Goal: Navigation & Orientation: Find specific page/section

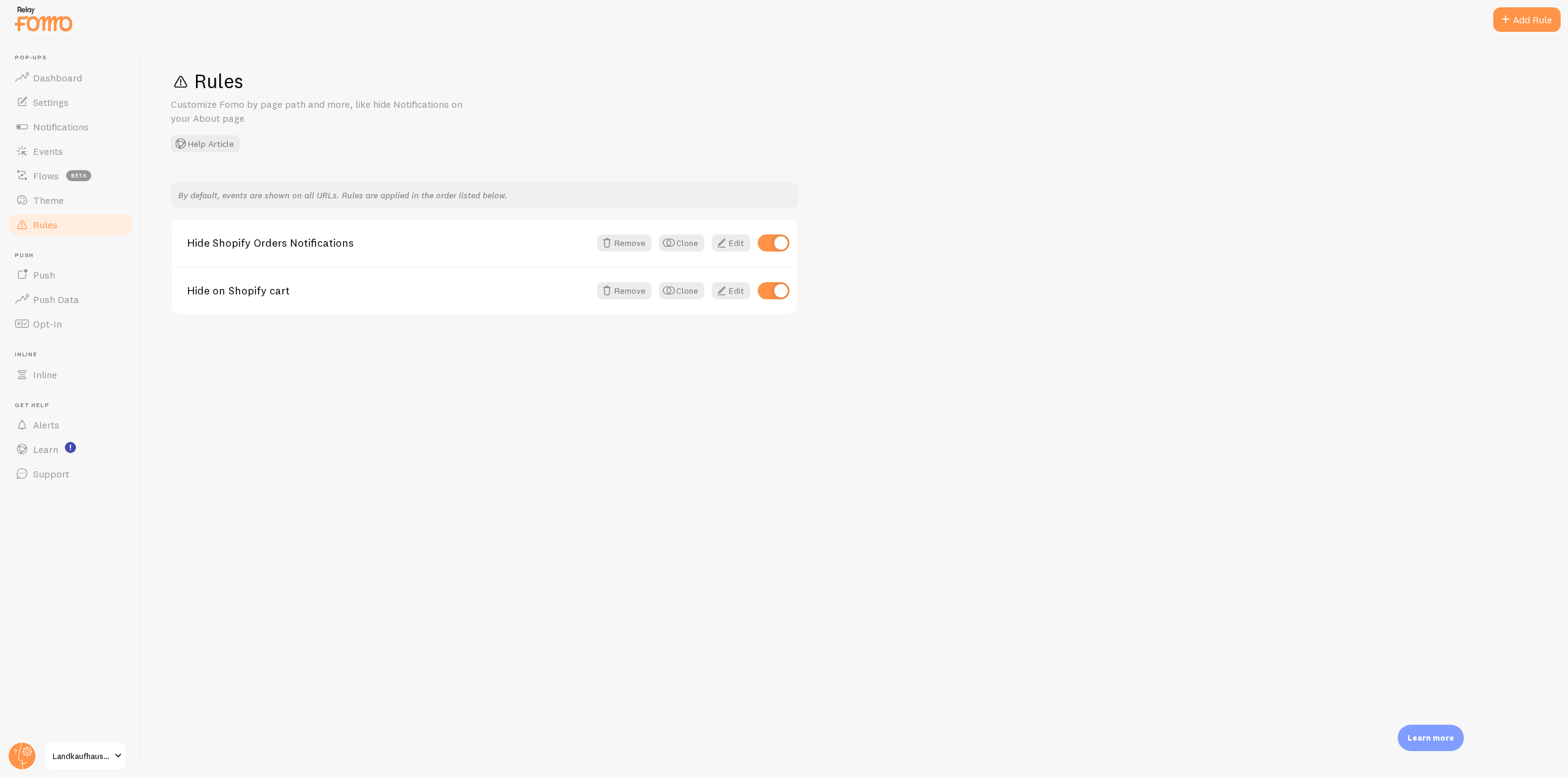
click at [60, 225] on link "Rules" at bounding box center [70, 225] width 126 height 24
click at [58, 96] on span "Settings" at bounding box center [51, 102] width 35 height 12
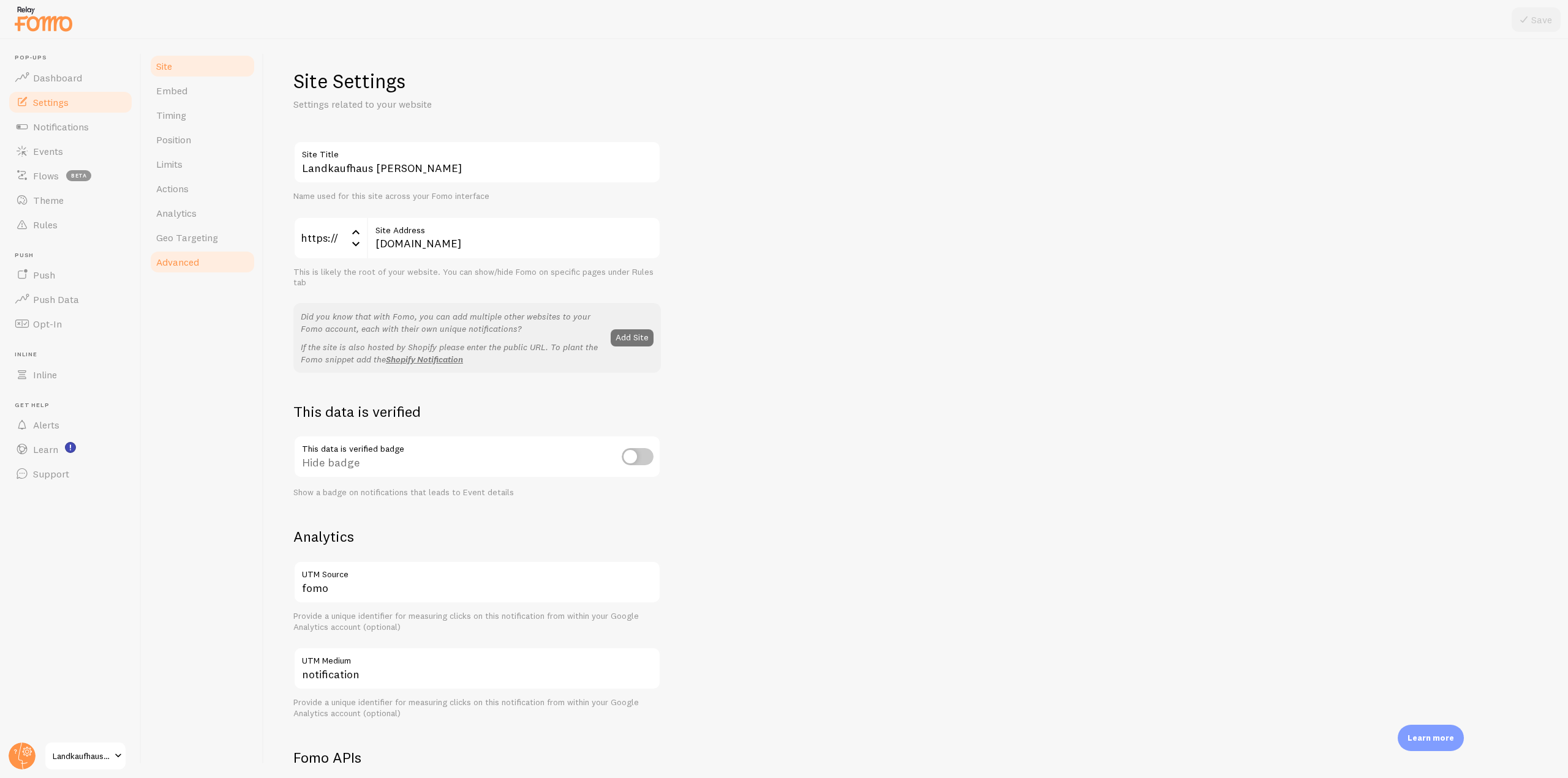
click at [198, 272] on link "Advanced" at bounding box center [202, 262] width 107 height 24
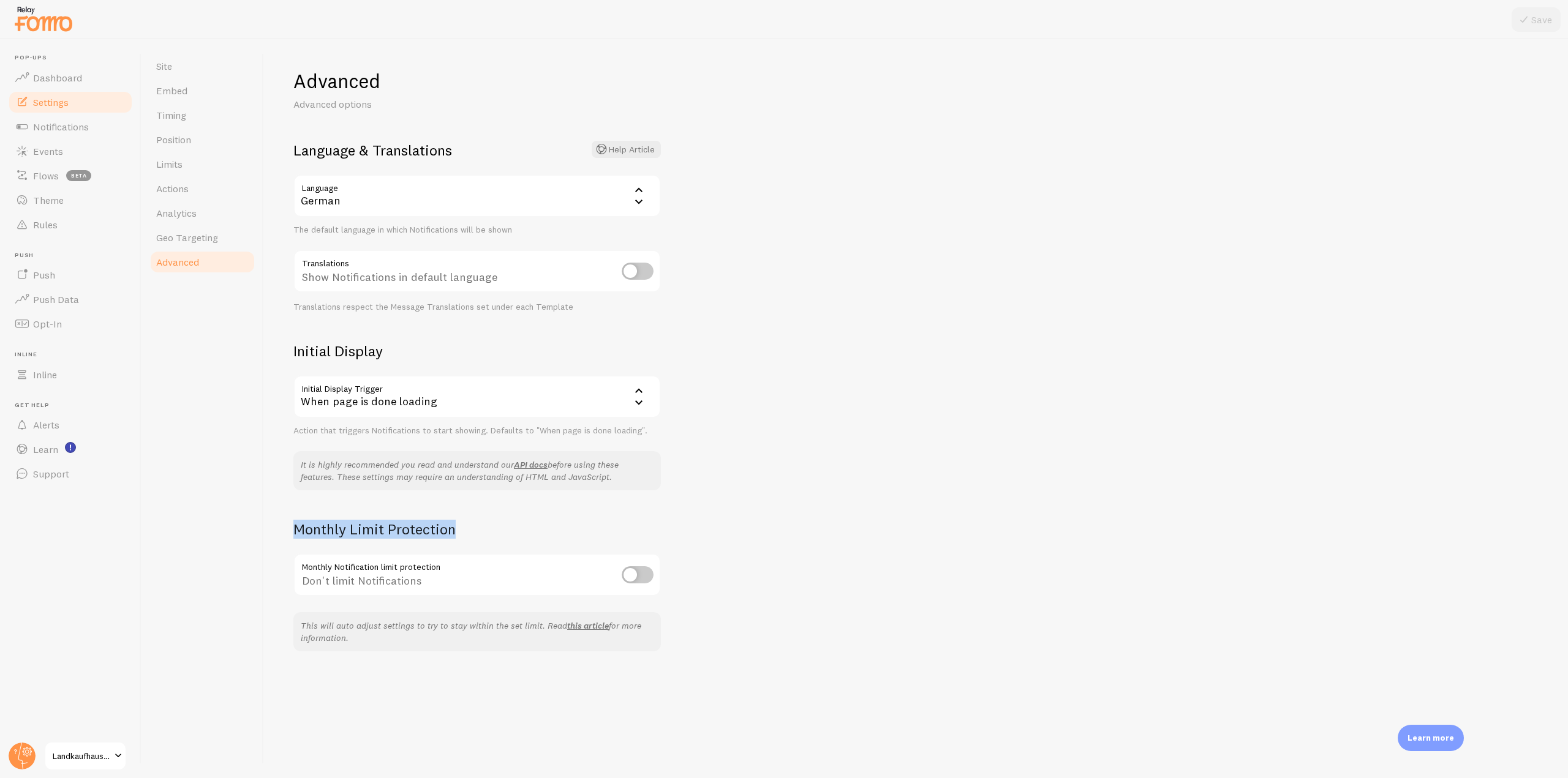
drag, startPoint x: 286, startPoint y: 530, endPoint x: 474, endPoint y: 532, distance: 188.0
click at [474, 532] on div "Advanced Advanced options Language & Translations Help Article Language de Germ…" at bounding box center [916, 409] width 1305 height 739
copy h2 "Monthly Limit Protection"
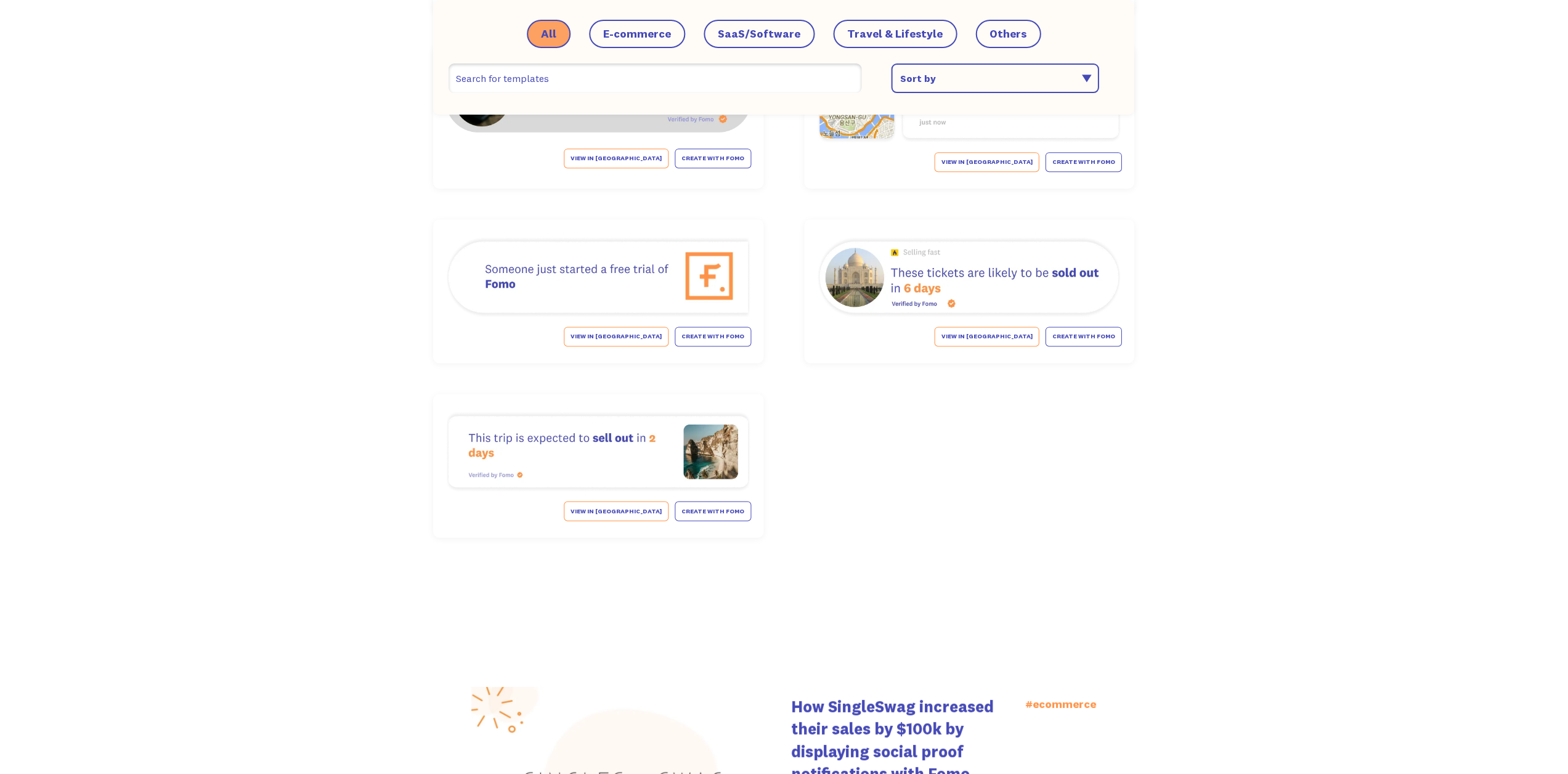
scroll to position [6120, 0]
